Goal: Check status

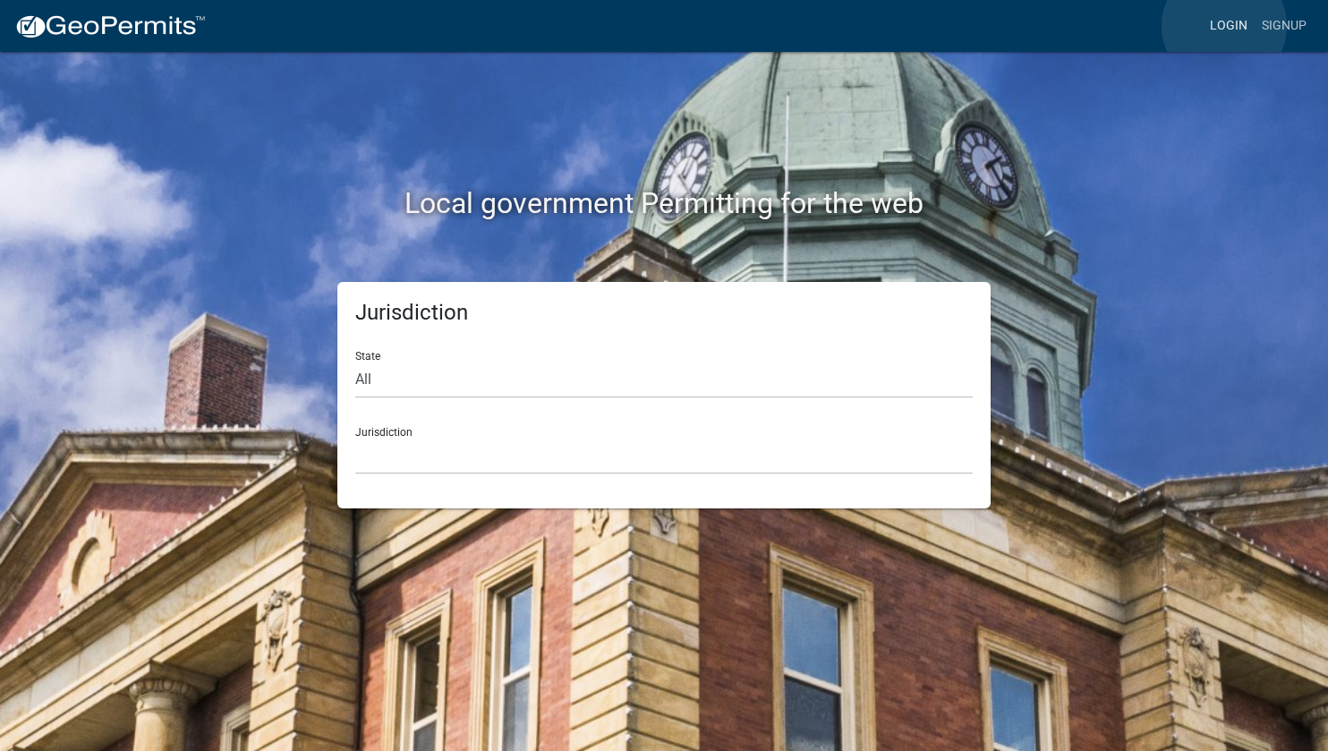
click at [1225, 26] on link "Login" at bounding box center [1229, 26] width 52 height 34
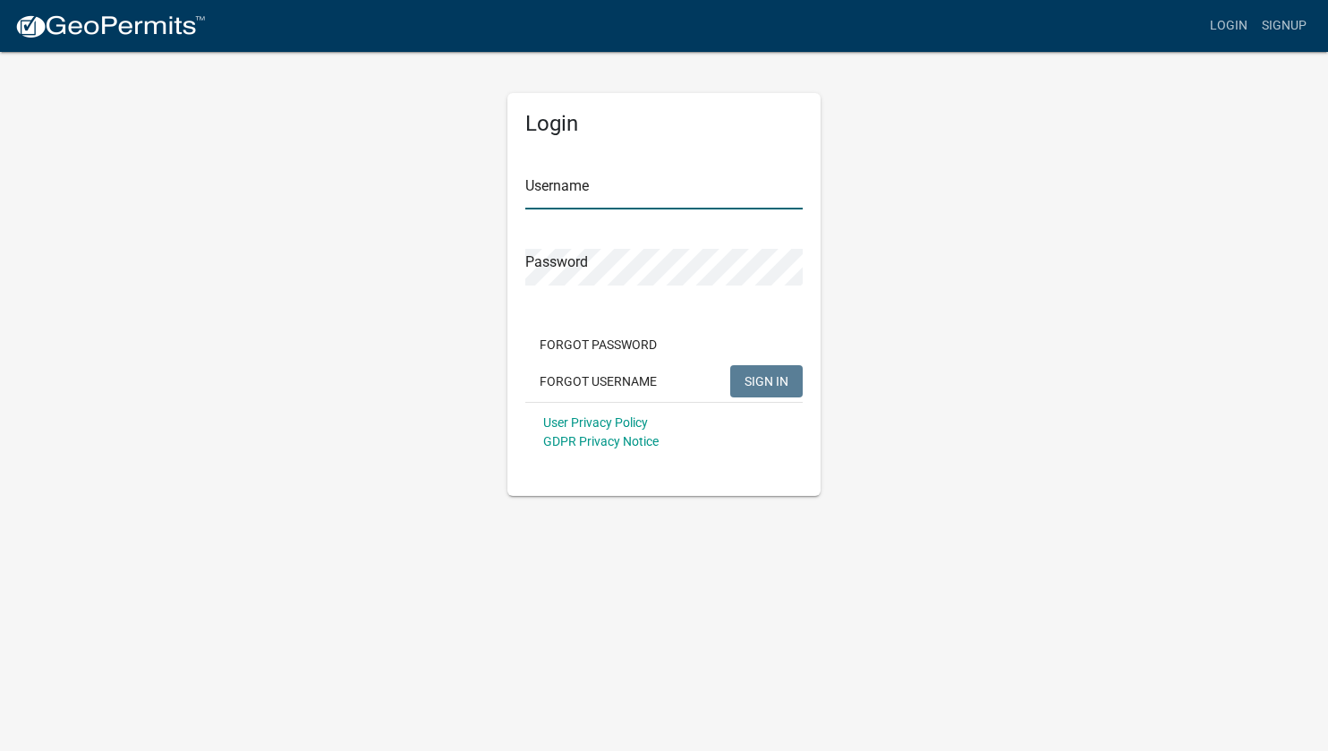
type input "mmcdonnell"
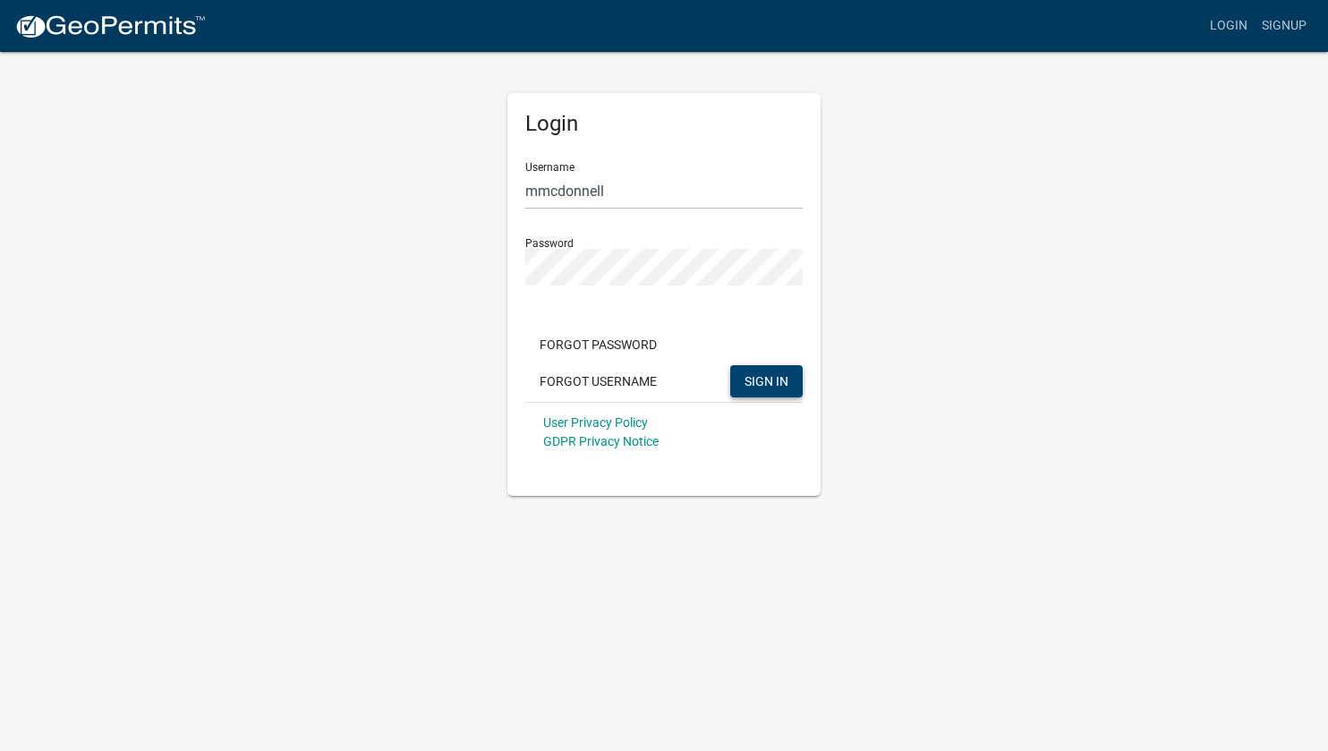
click at [756, 384] on span "SIGN IN" at bounding box center [767, 380] width 44 height 14
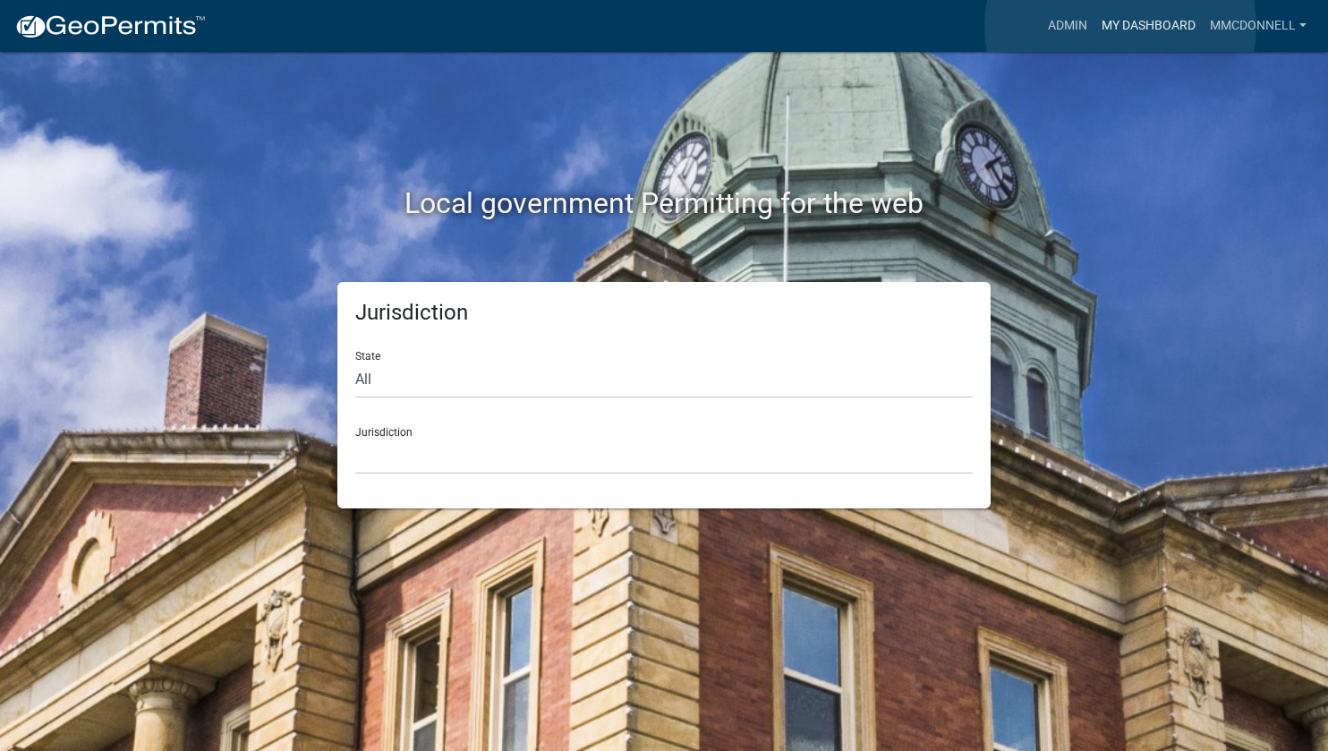
click at [1121, 26] on link "My Dashboard" at bounding box center [1149, 26] width 108 height 34
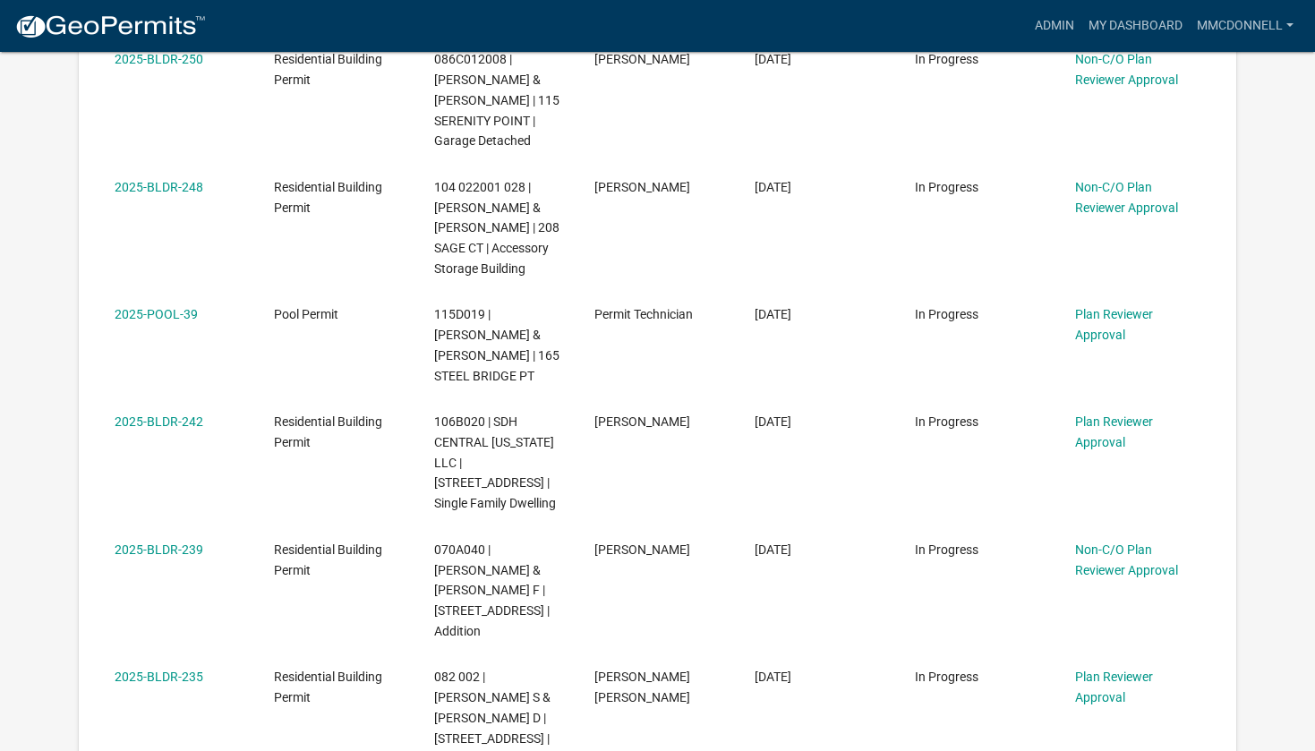
scroll to position [1164, 0]
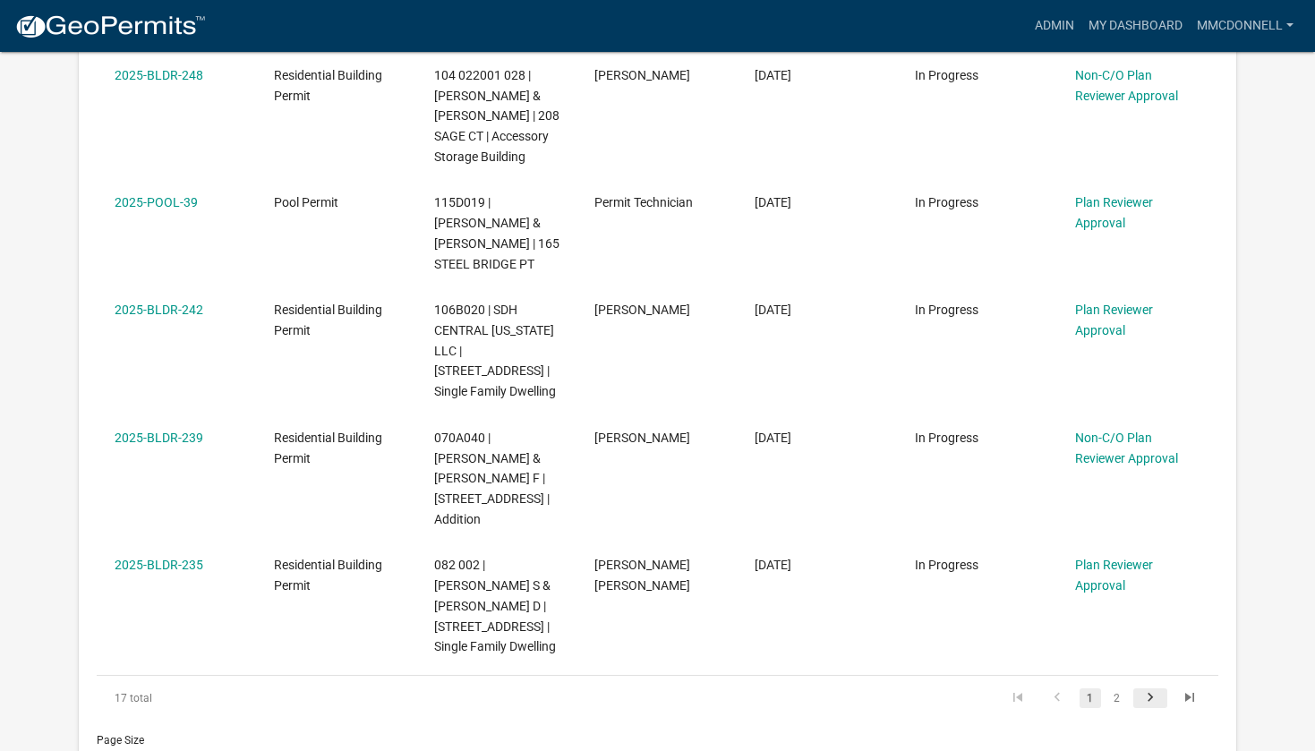
click at [1149, 698] on icon "go to next page" at bounding box center [1150, 699] width 23 height 21
click at [1116, 696] on link "2" at bounding box center [1116, 698] width 21 height 20
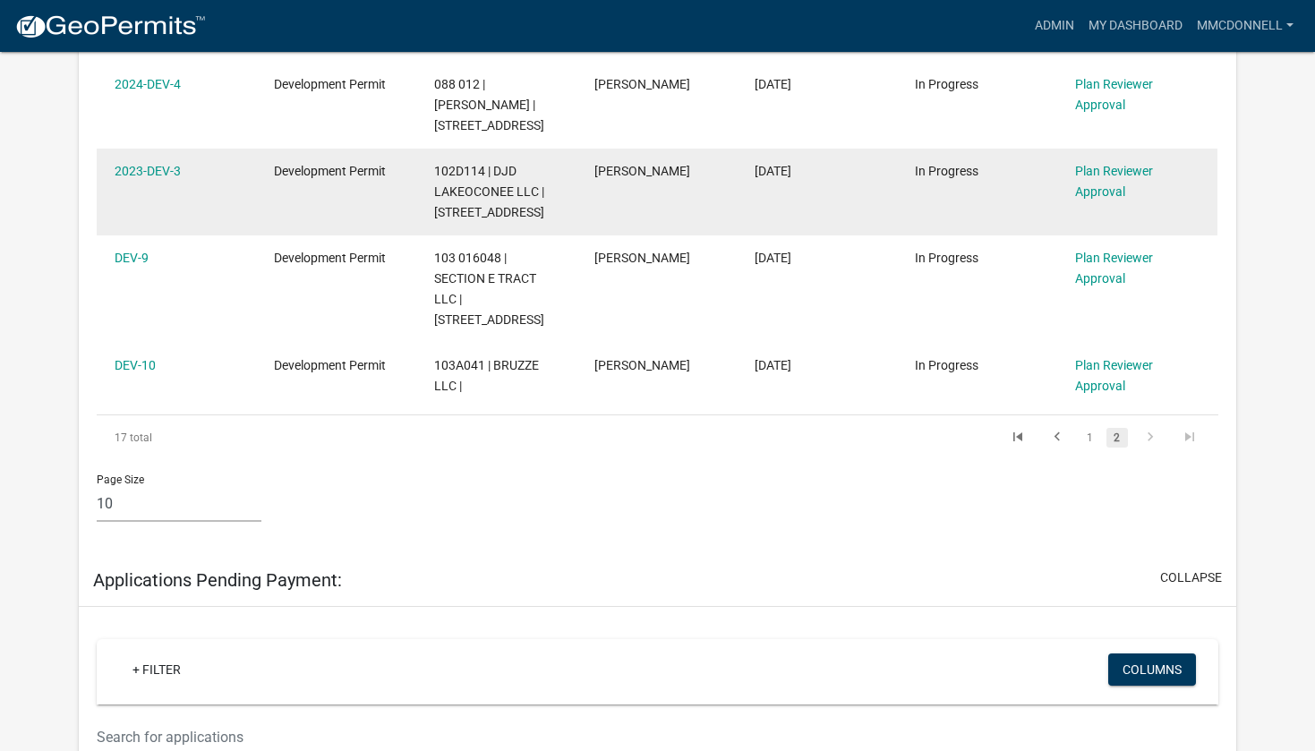
scroll to position [964, 0]
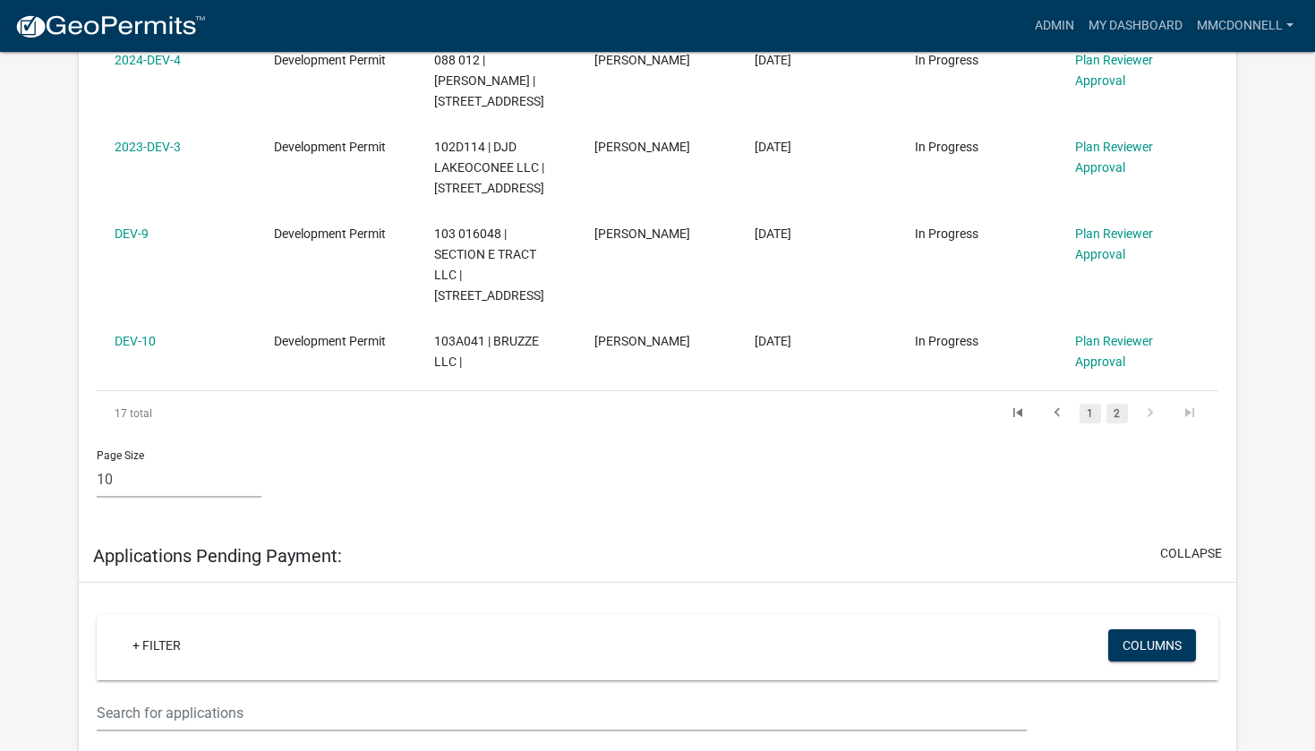
click at [1087, 404] on link "1" at bounding box center [1090, 414] width 21 height 20
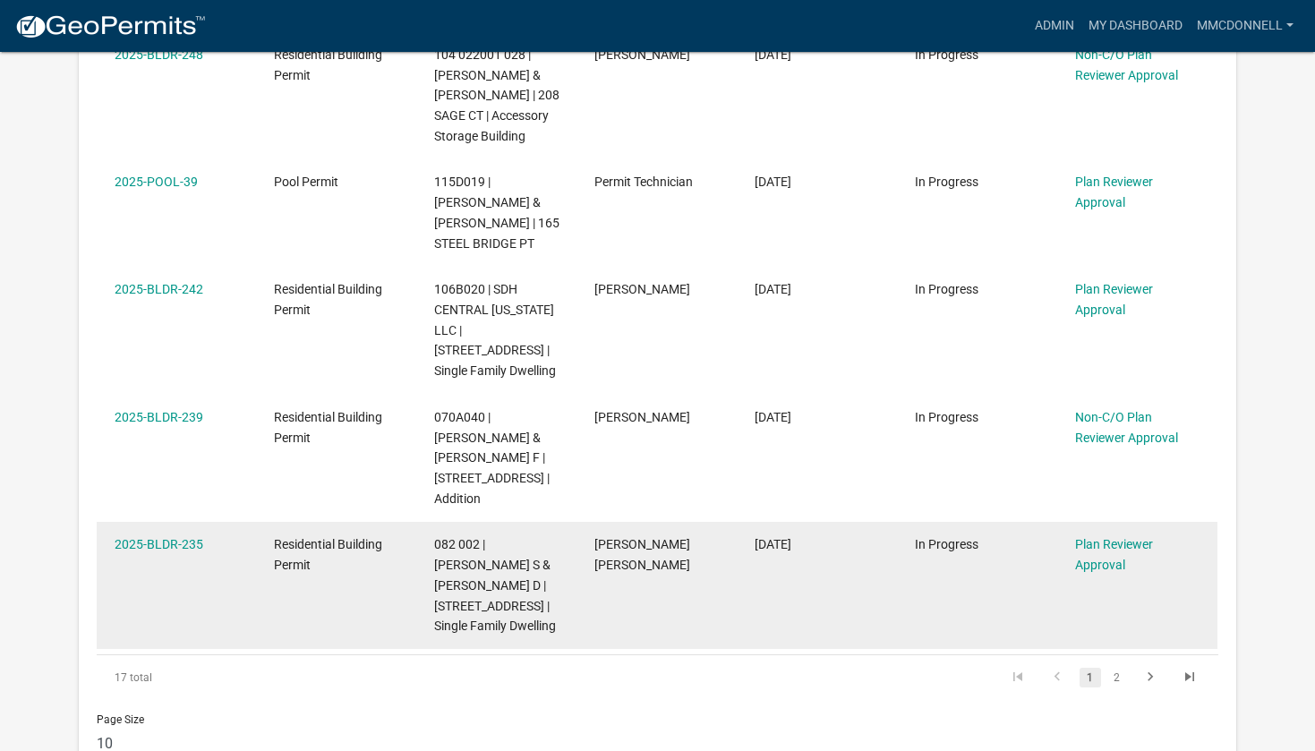
scroll to position [1233, 0]
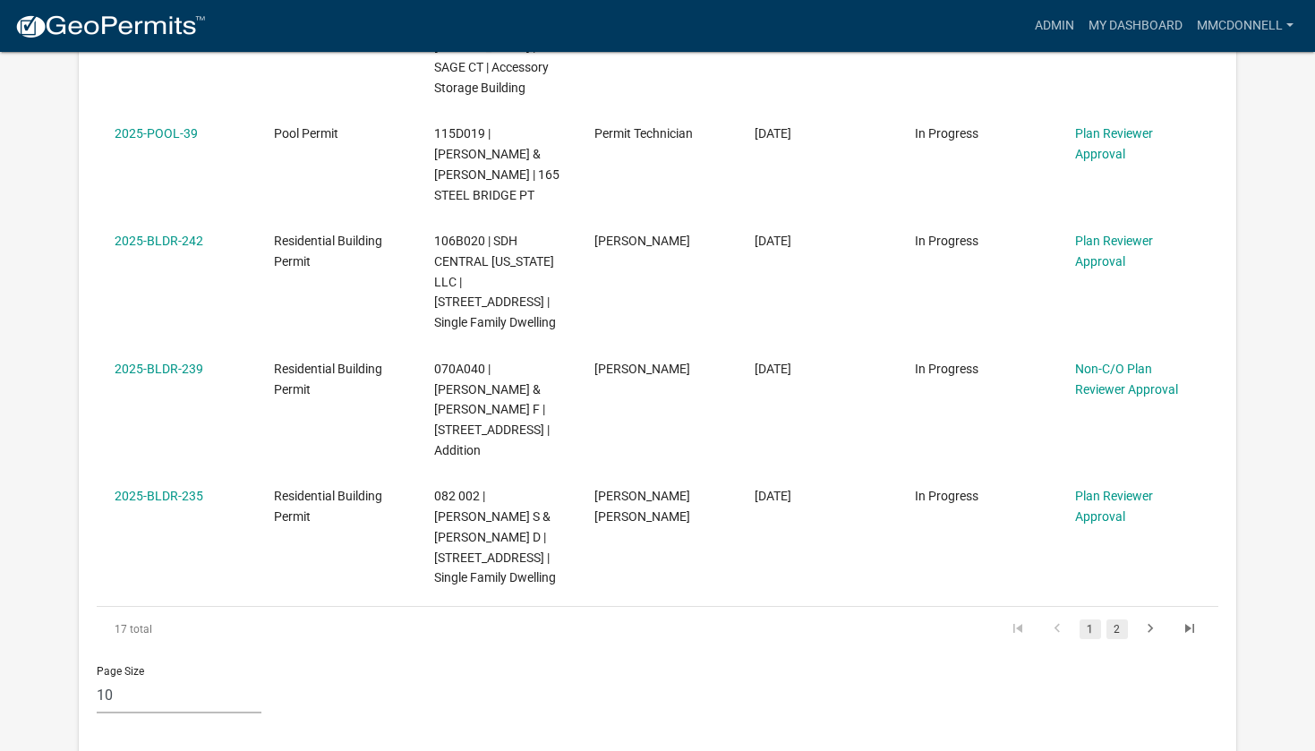
click at [1114, 629] on link "2" at bounding box center [1116, 629] width 21 height 20
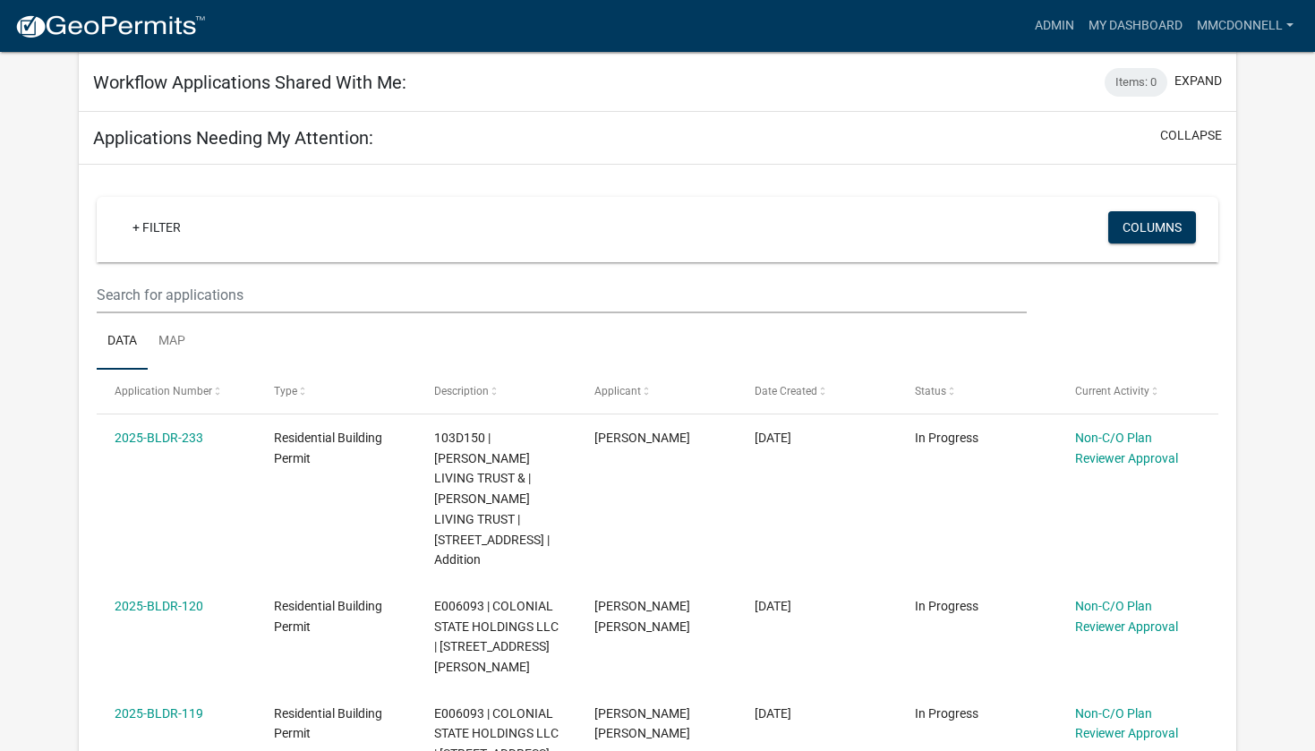
scroll to position [207, 0]
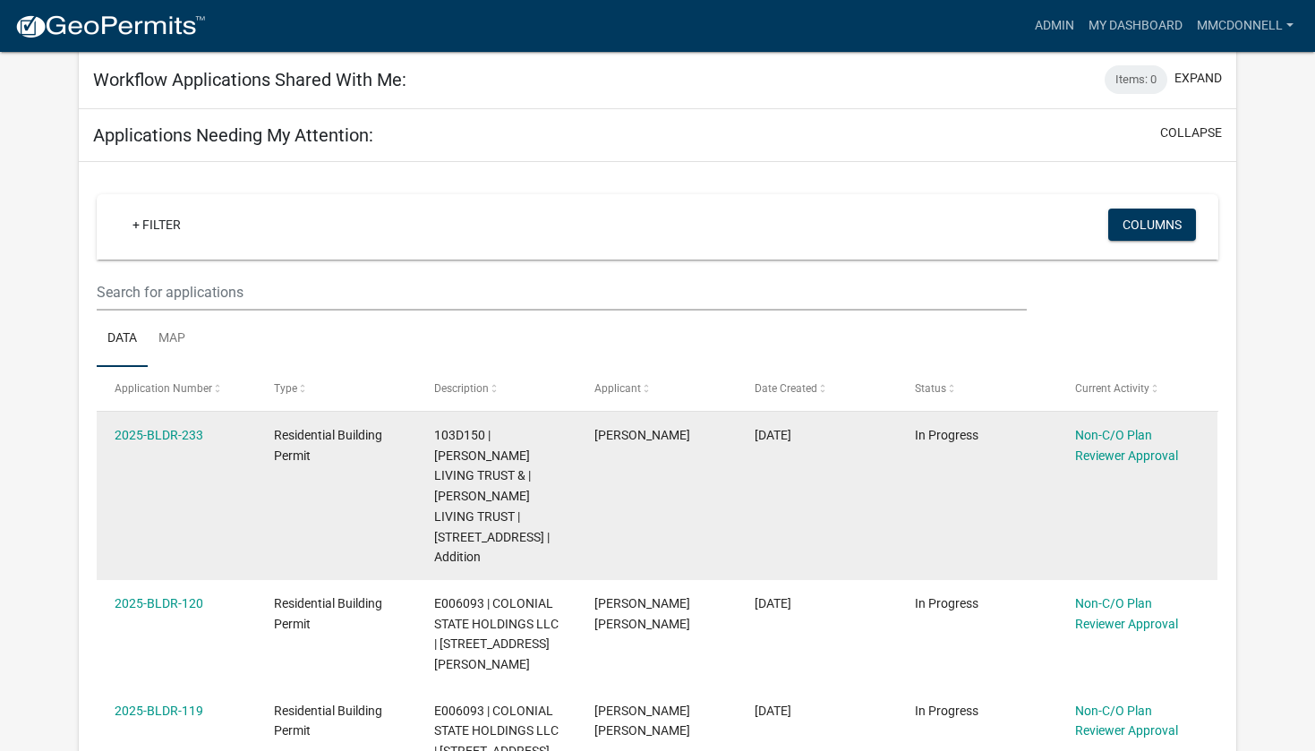
click at [446, 466] on div "103D150 | [PERSON_NAME] LIVING TRUST & | [PERSON_NAME] LIVING TRUST | [STREET_A…" at bounding box center [496, 496] width 125 height 142
click at [153, 434] on link "2025-BLDR-233" at bounding box center [159, 435] width 89 height 14
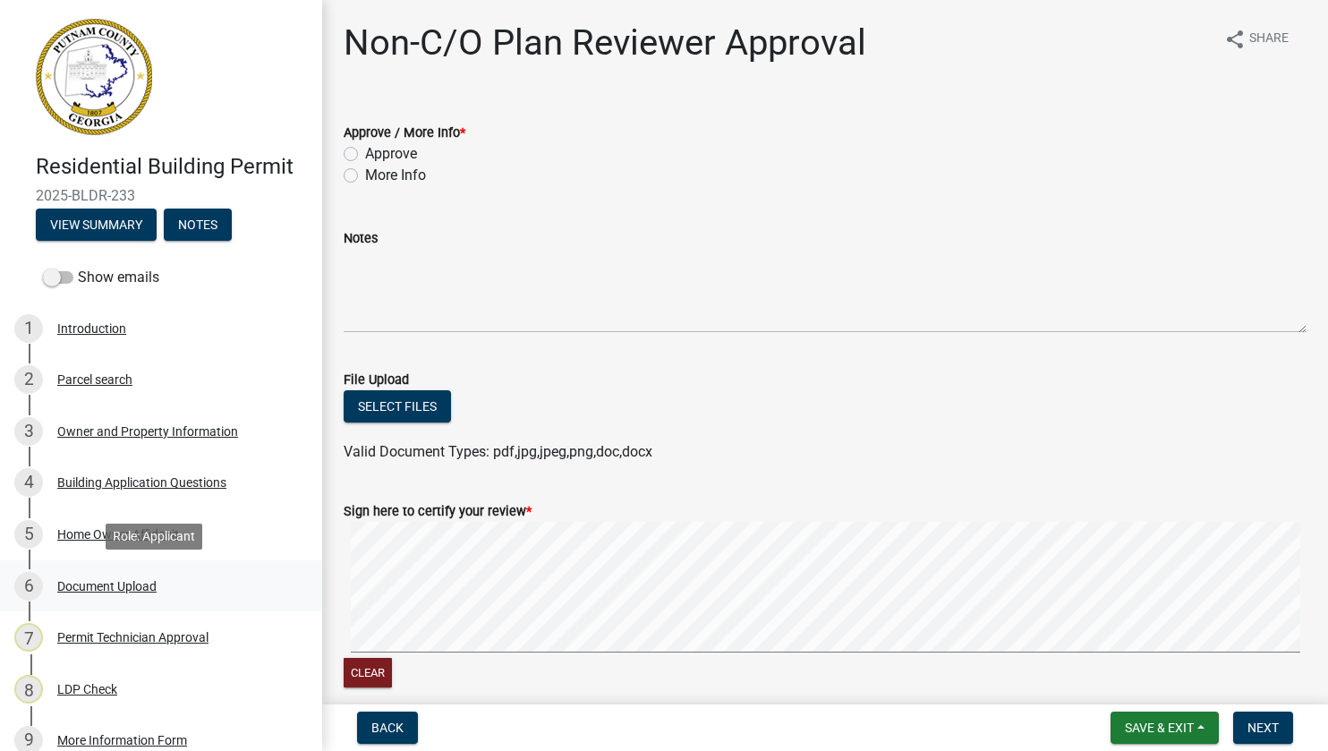
click at [110, 586] on div "Document Upload" at bounding box center [106, 586] width 99 height 13
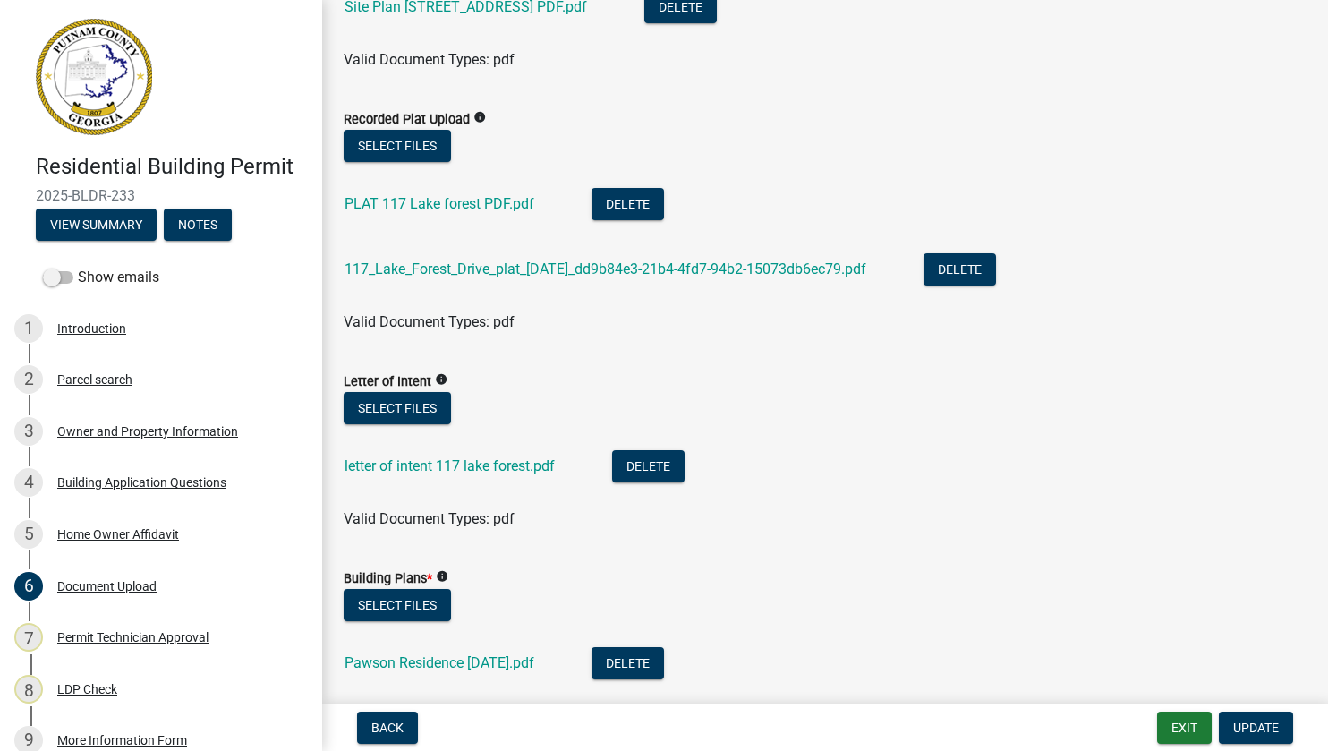
scroll to position [716, 0]
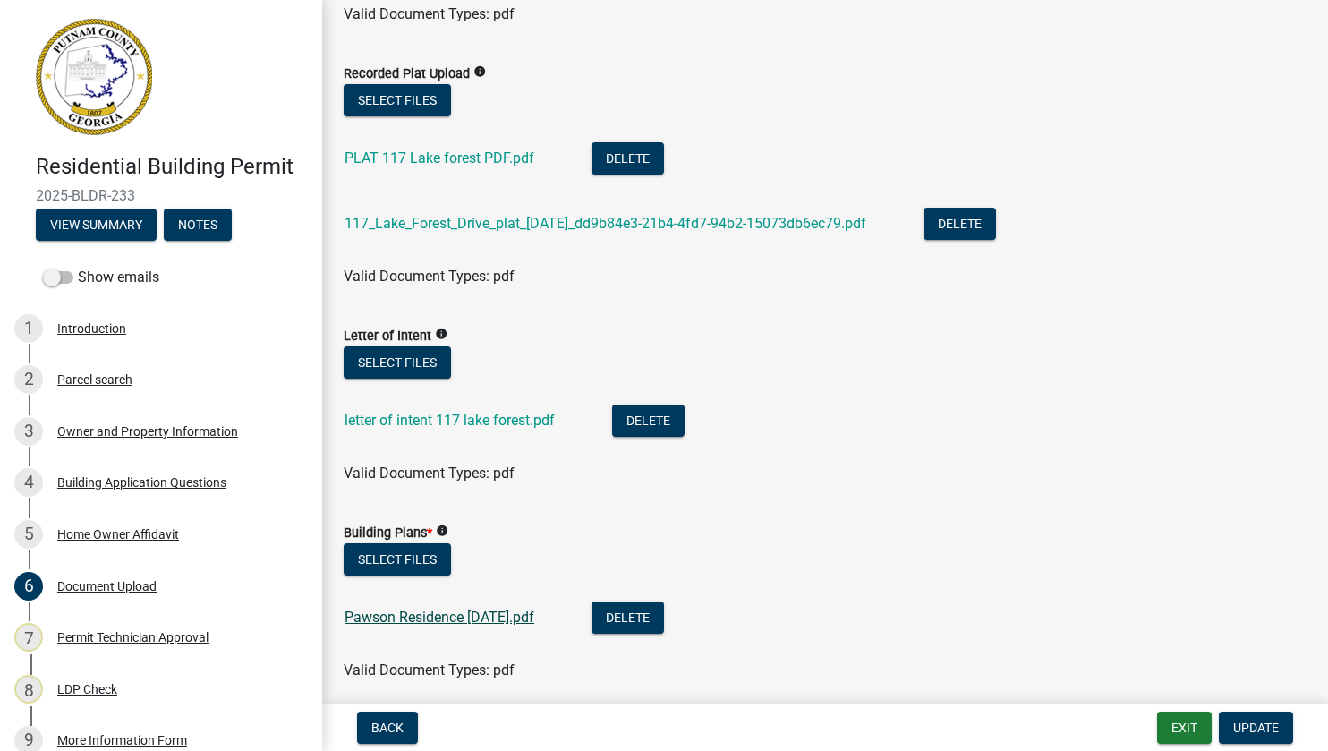
click at [434, 615] on link "Pawson Residence [DATE].pdf" at bounding box center [440, 617] width 190 height 17
